Goal: Information Seeking & Learning: Learn about a topic

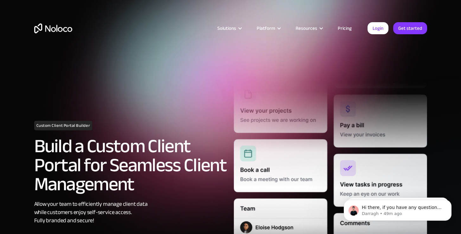
click at [348, 29] on link "Pricing" at bounding box center [345, 28] width 30 height 8
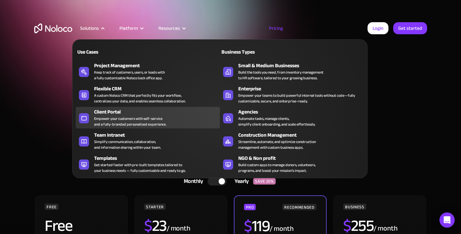
click at [105, 116] on div "Empower your customers with self-service and a fully-branded personalized exper…" at bounding box center [130, 121] width 72 height 11
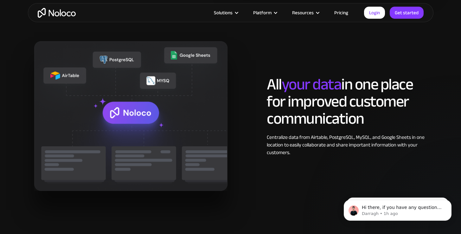
scroll to position [679, 0]
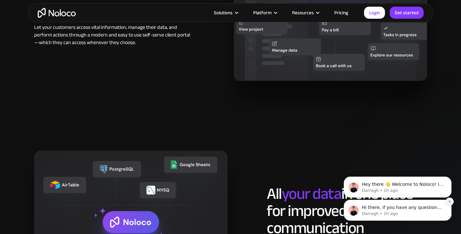
click at [451, 202] on icon "Dismiss notification" at bounding box center [449, 201] width 3 height 3
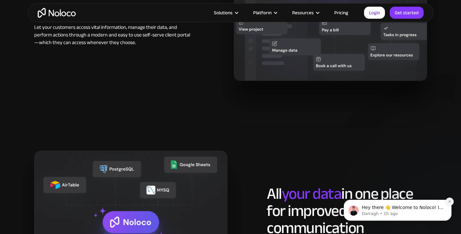
click at [451, 201] on icon "Dismiss notification" at bounding box center [449, 201] width 3 height 3
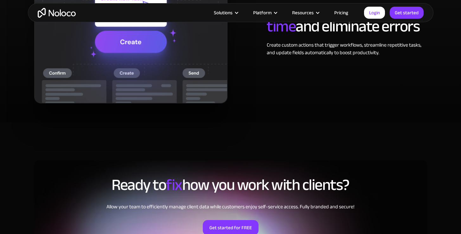
scroll to position [1429, 0]
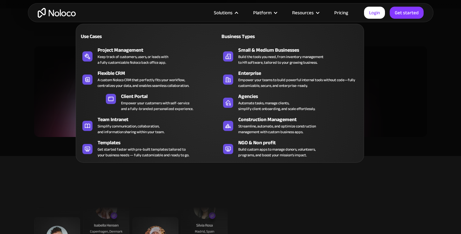
click at [236, 14] on div at bounding box center [236, 12] width 5 height 5
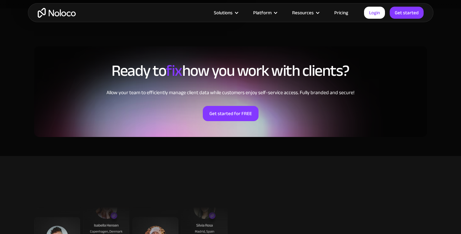
click at [236, 14] on div at bounding box center [236, 12] width 5 height 5
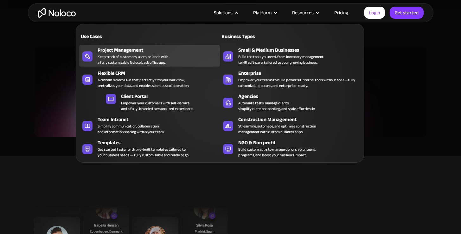
click at [157, 50] on div "Project Management" at bounding box center [160, 50] width 125 height 8
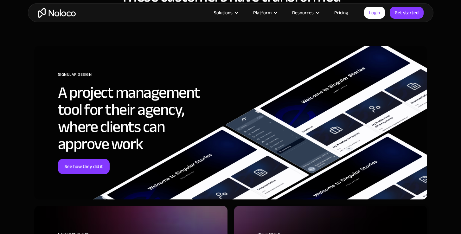
scroll to position [1932, 0]
